Goal: Task Accomplishment & Management: Use online tool/utility

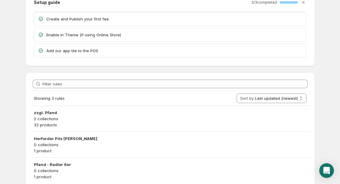
scroll to position [37, 0]
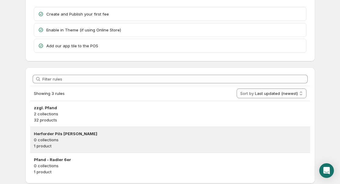
click at [76, 137] on p "0 collections" at bounding box center [170, 140] width 272 height 6
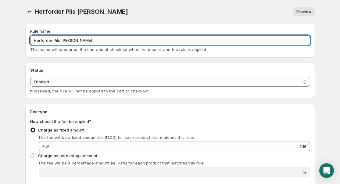
click at [78, 41] on input "Herforder Pils [PERSON_NAME]" at bounding box center [170, 40] width 280 height 10
type input "Herforder Pils [PERSON_NAME]"
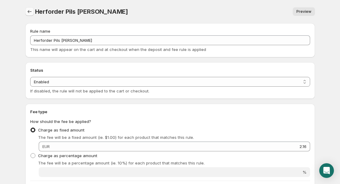
click at [30, 11] on icon "Settings" at bounding box center [30, 12] width 6 height 6
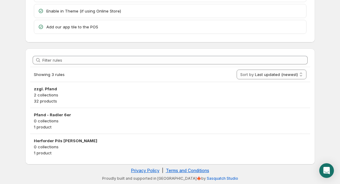
scroll to position [56, 0]
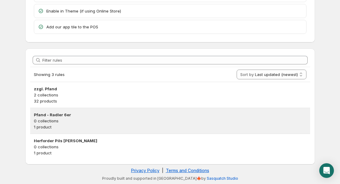
click at [86, 123] on p "0 collections" at bounding box center [170, 121] width 272 height 6
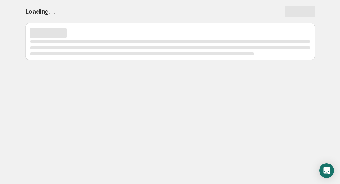
scroll to position [0, 0]
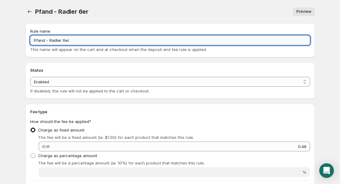
click at [86, 40] on input "Pfand - Radler 6er" at bounding box center [170, 40] width 280 height 10
type input "Pfand - Radler 6er Mehrwegpfand"
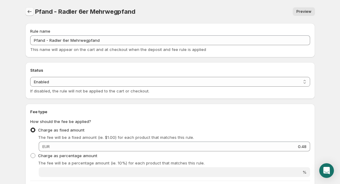
click at [31, 11] on icon "Settings" at bounding box center [30, 12] width 6 height 6
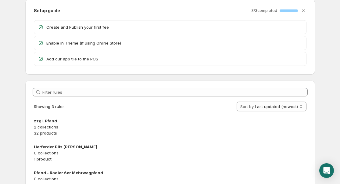
scroll to position [23, 0]
